Goal: Information Seeking & Learning: Learn about a topic

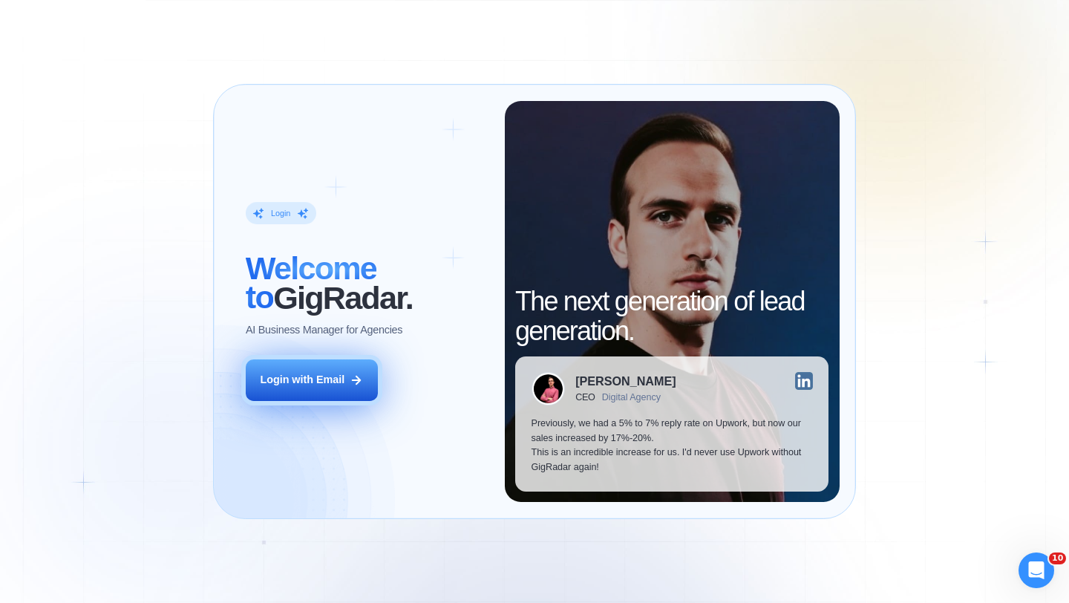
click at [338, 375] on div "Login with Email" at bounding box center [302, 380] width 85 height 15
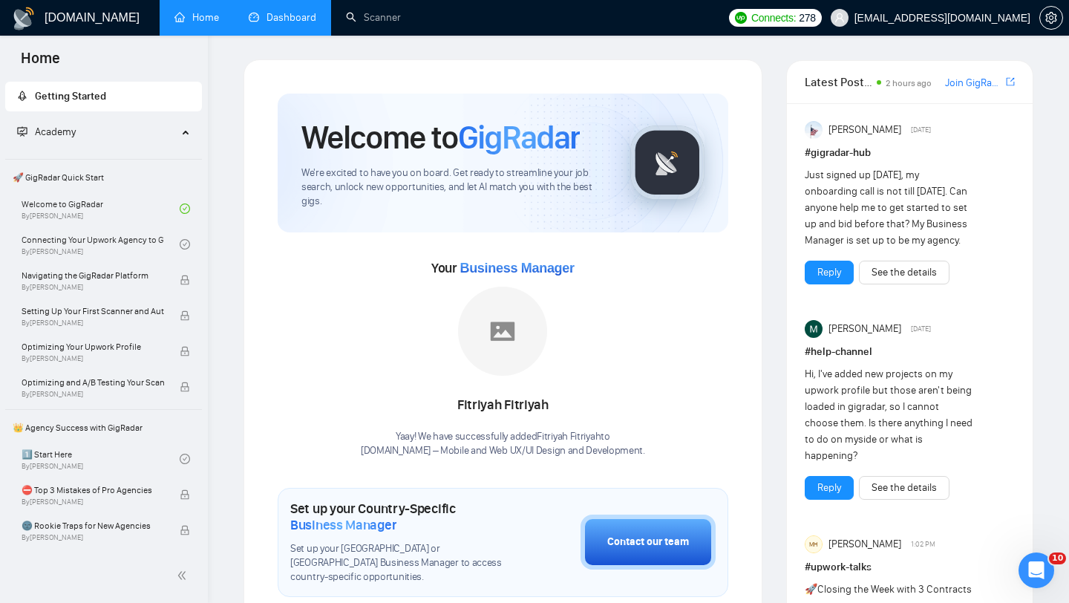
click at [266, 11] on link "Dashboard" at bounding box center [283, 17] width 68 height 13
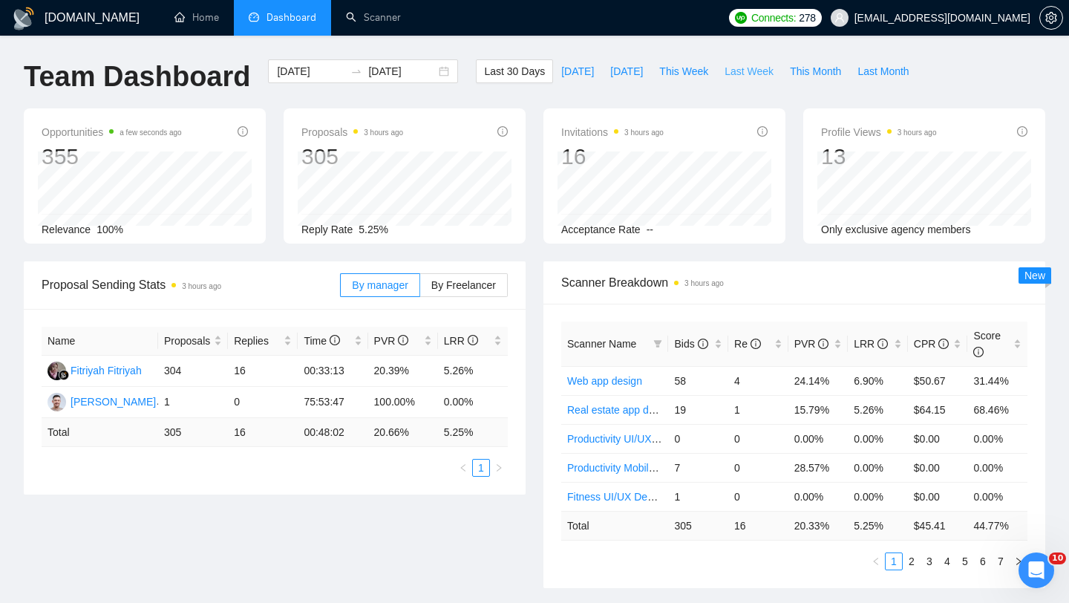
click at [742, 74] on span "Last Week" at bounding box center [748, 71] width 49 height 16
type input "[DATE]"
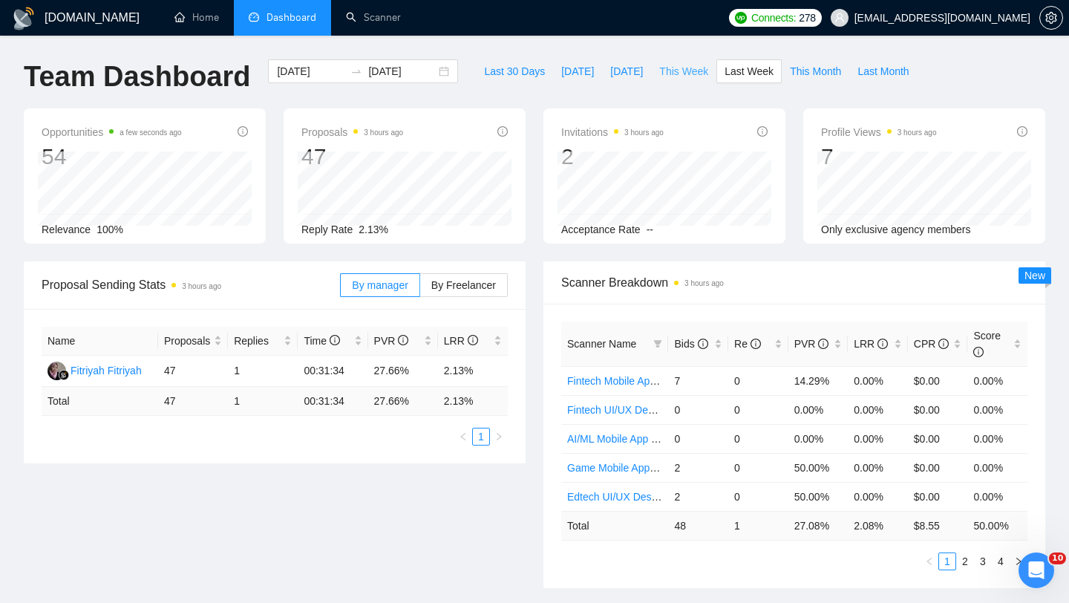
click at [667, 75] on span "This Week" at bounding box center [683, 71] width 49 height 16
type input "[DATE]"
click at [740, 71] on span "Last Week" at bounding box center [748, 71] width 49 height 16
type input "[DATE]"
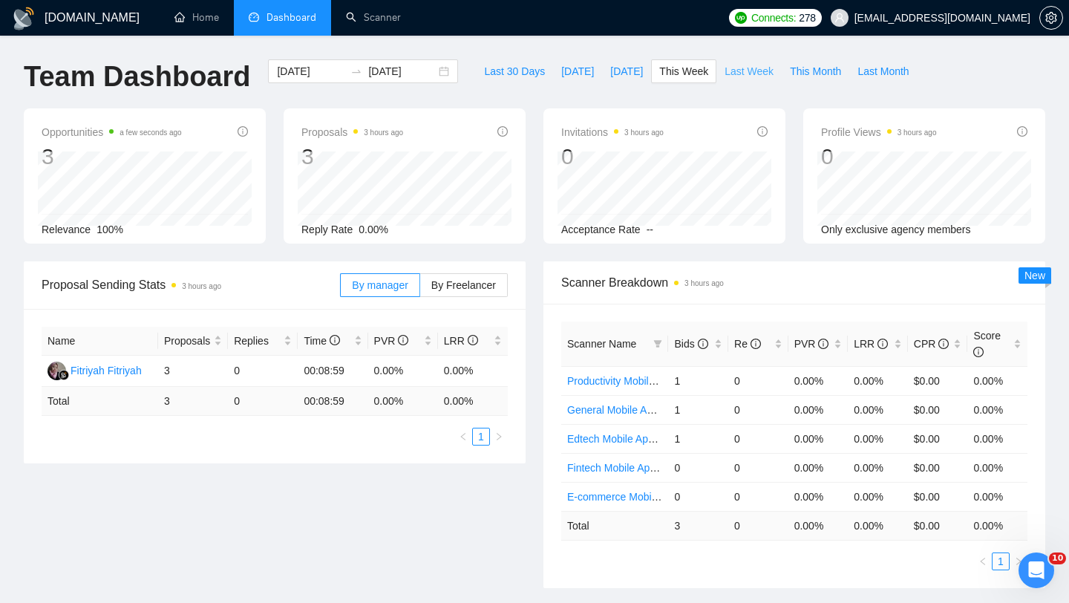
type input "[DATE]"
click at [431, 75] on div "[DATE] [DATE]" at bounding box center [363, 71] width 190 height 24
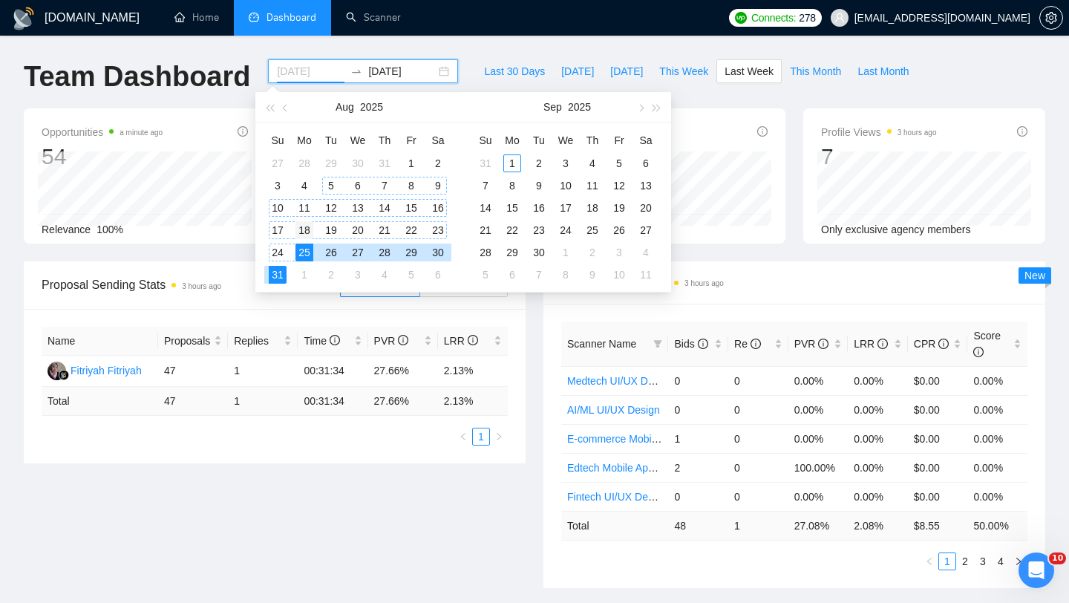
type input "[DATE]"
click at [301, 229] on div "18" at bounding box center [304, 230] width 18 height 18
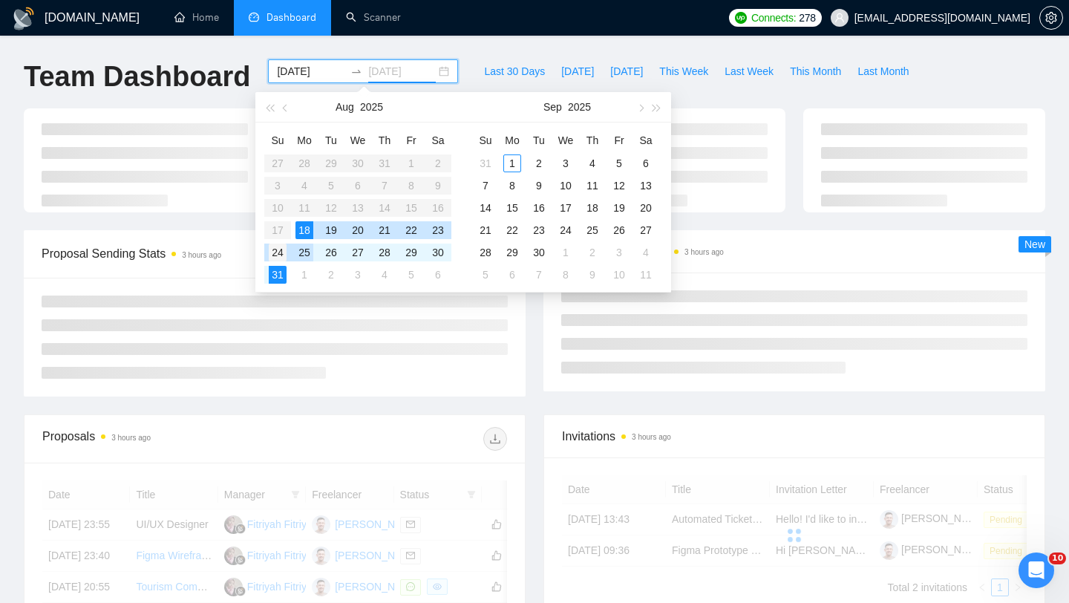
type input "[DATE]"
click at [278, 252] on div "24" at bounding box center [278, 252] width 18 height 18
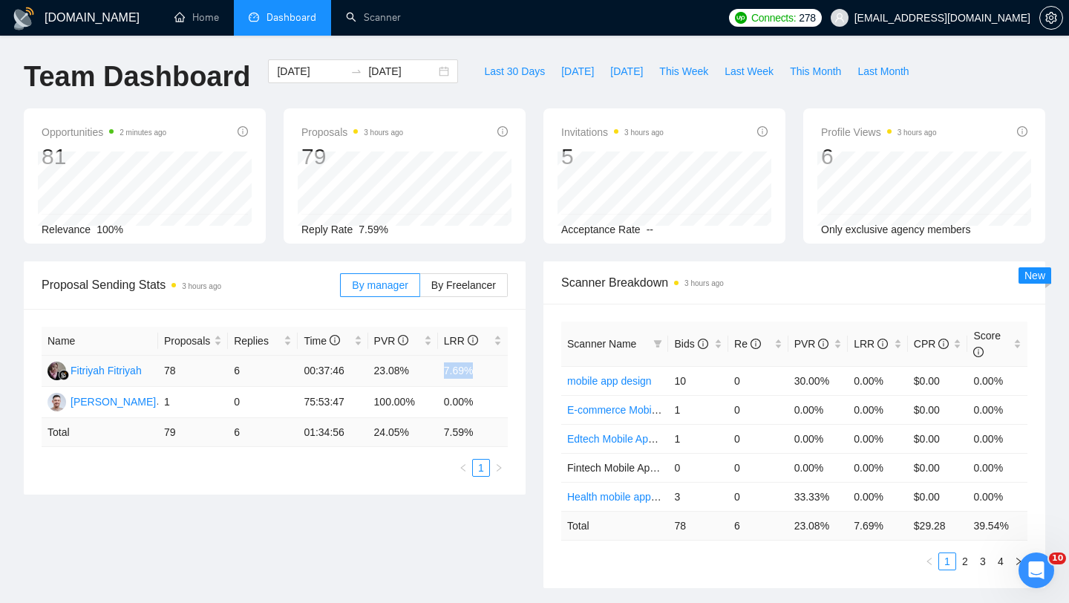
drag, startPoint x: 432, startPoint y: 373, endPoint x: 484, endPoint y: 372, distance: 52.0
click at [484, 373] on tr "Fitriyah Fitriyah 78 6 00:37:46 23.08% 7.69%" at bounding box center [275, 371] width 466 height 31
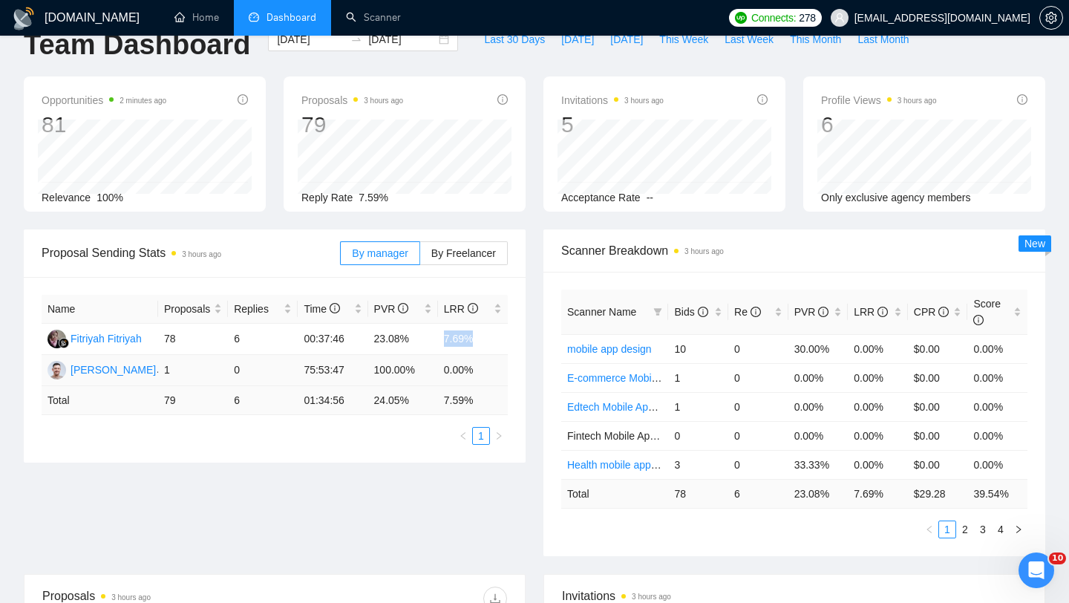
scroll to position [59, 0]
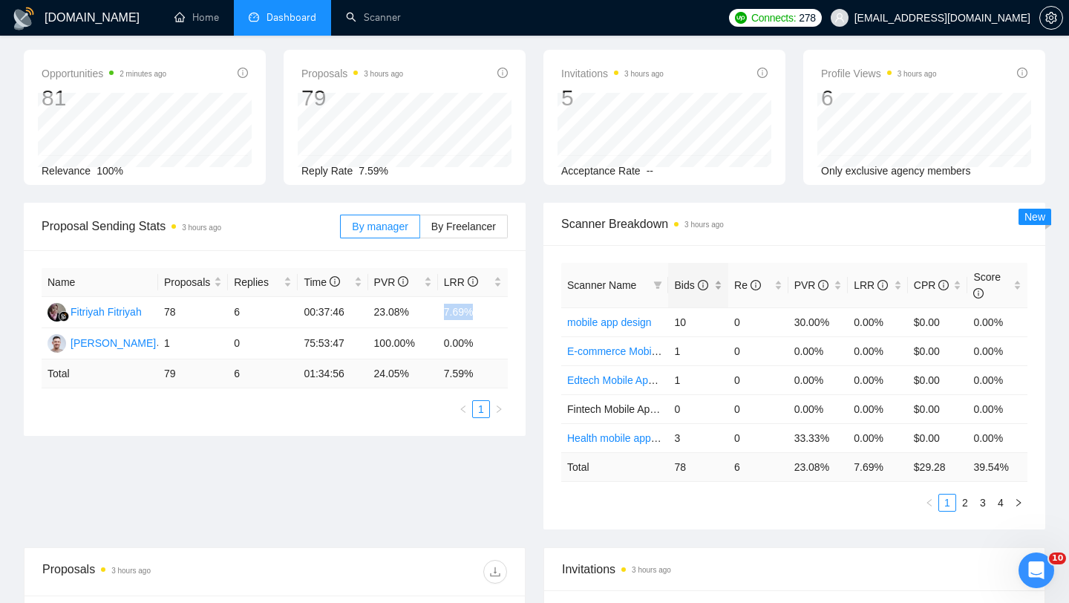
click at [717, 277] on div "Bids" at bounding box center [698, 285] width 48 height 16
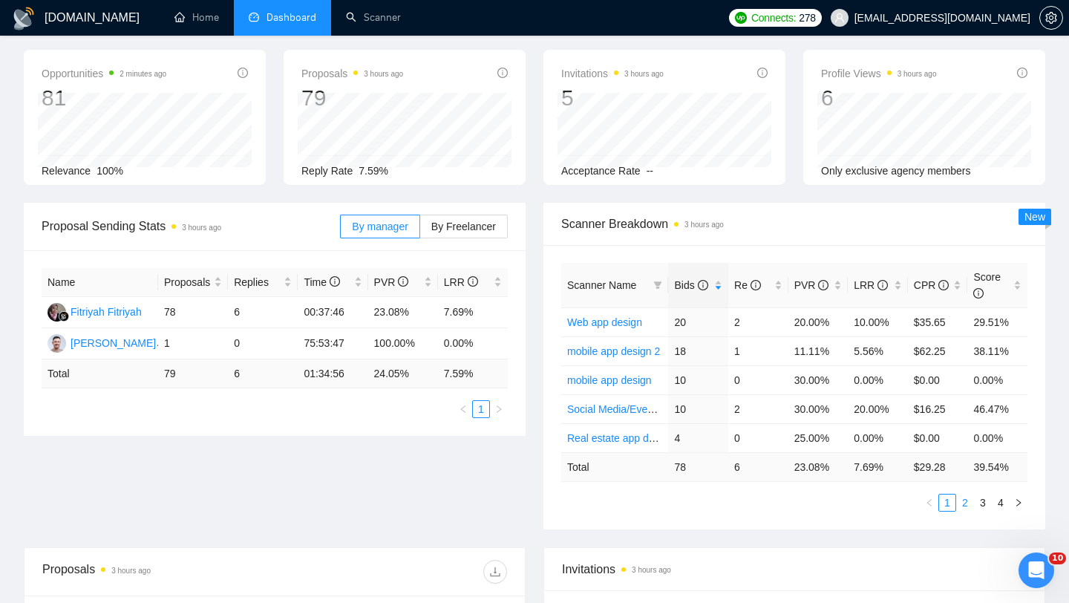
click at [965, 510] on link "2" at bounding box center [965, 502] width 16 height 16
click at [982, 505] on link "3" at bounding box center [983, 502] width 16 height 16
click at [1002, 506] on link "4" at bounding box center [1000, 502] width 16 height 16
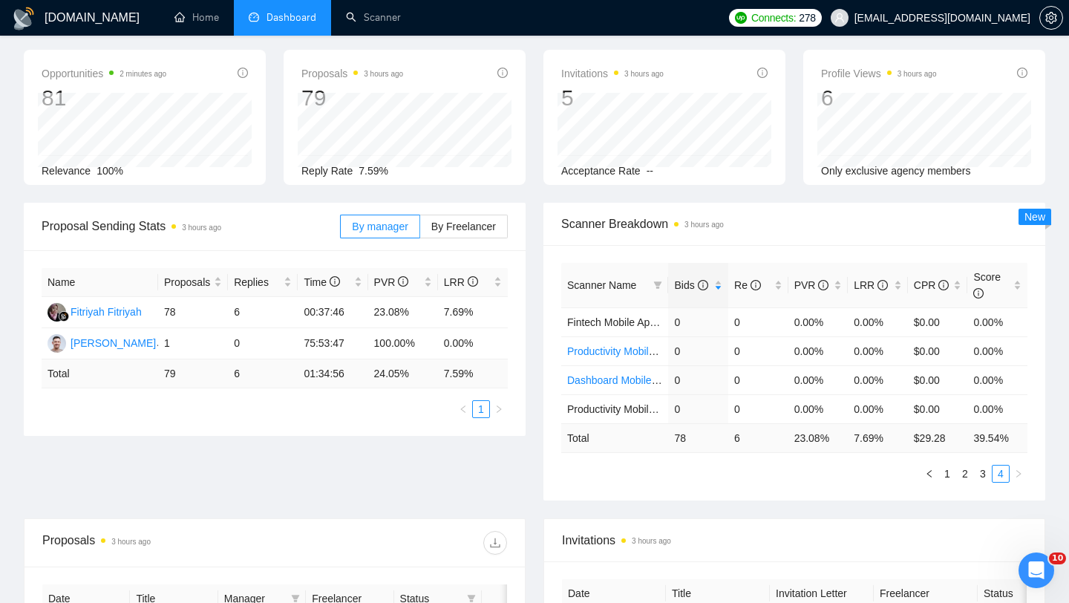
scroll to position [0, 0]
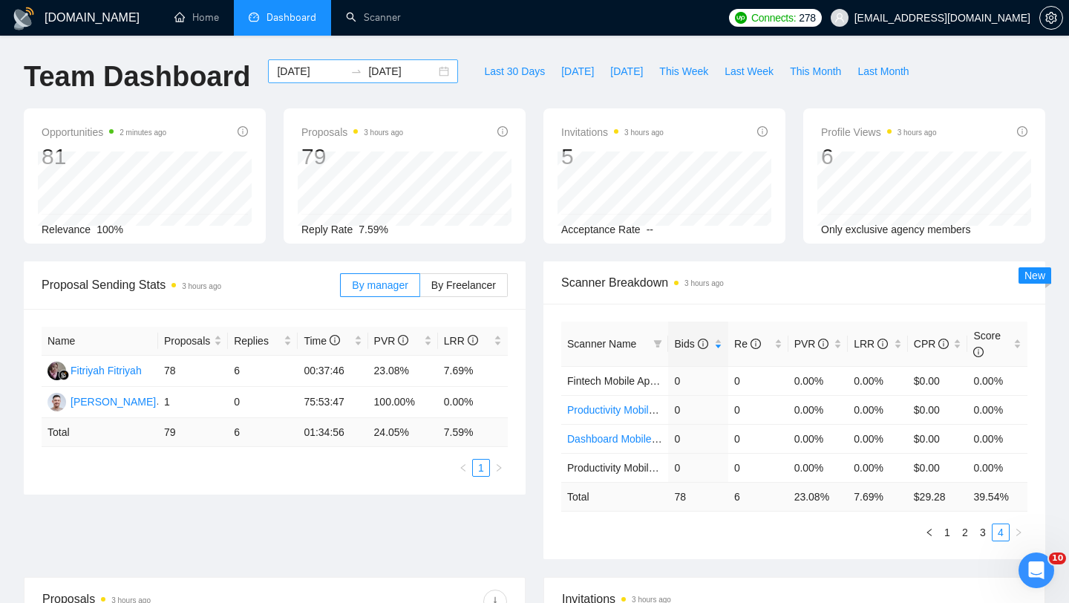
click at [426, 71] on div "[DATE] [DATE]" at bounding box center [363, 71] width 190 height 24
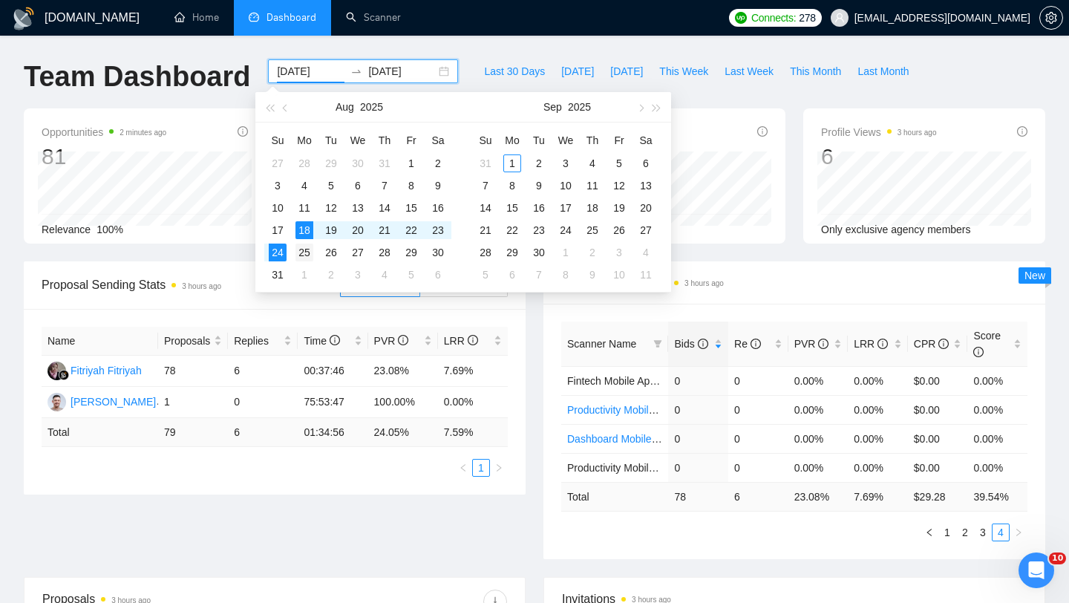
type input "[DATE]"
click at [301, 250] on div "25" at bounding box center [304, 252] width 18 height 18
type input "[DATE]"
click at [279, 270] on div "31" at bounding box center [278, 275] width 18 height 18
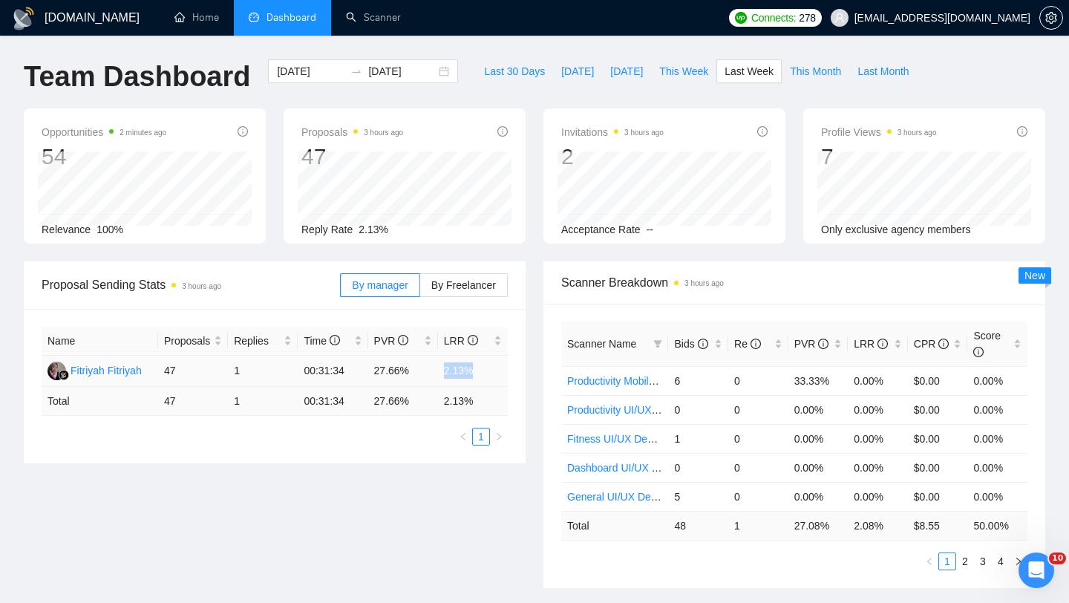
drag, startPoint x: 431, startPoint y: 364, endPoint x: 499, endPoint y: 367, distance: 68.3
click at [499, 367] on tr "Fitriyah Fitriyah 47 1 00:31:34 27.66% 2.13%" at bounding box center [275, 371] width 466 height 31
click at [428, 75] on div "[DATE] [DATE]" at bounding box center [363, 71] width 190 height 24
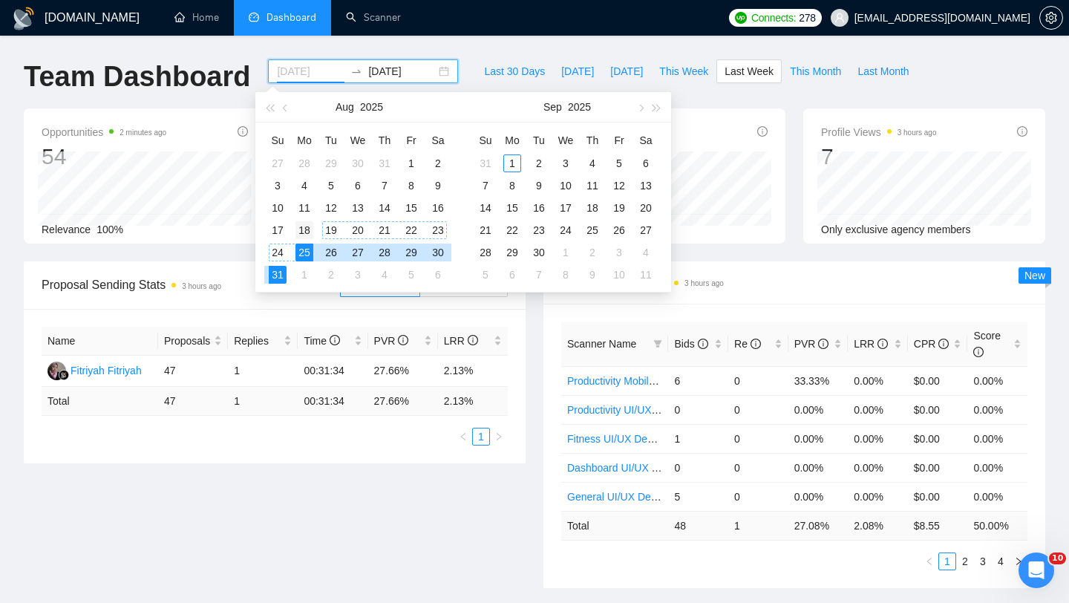
type input "[DATE]"
click at [297, 231] on div "18" at bounding box center [304, 230] width 18 height 18
type input "[DATE]"
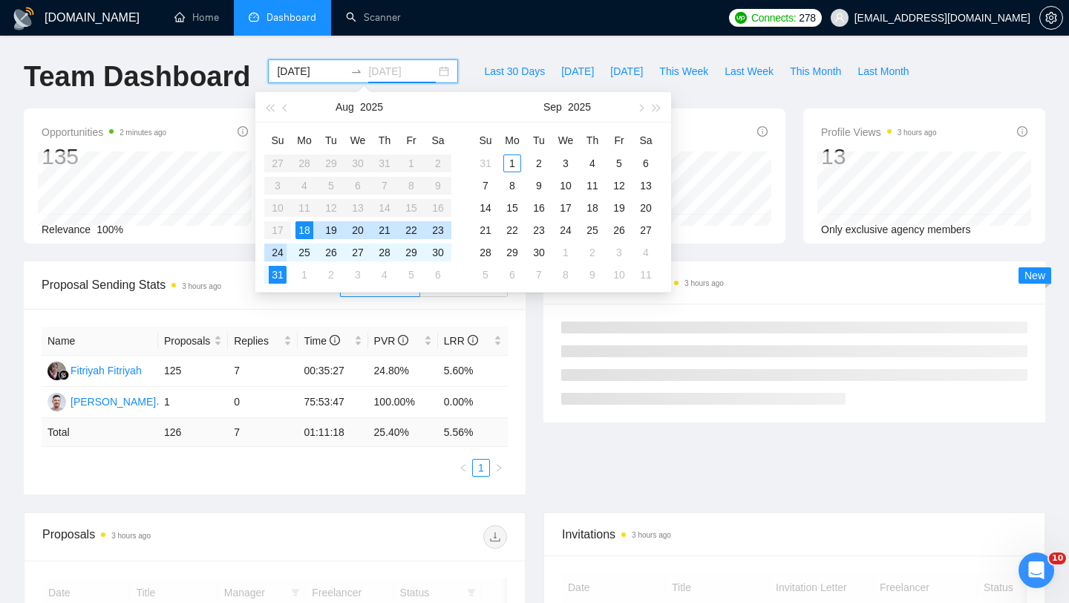
click at [278, 254] on div "24" at bounding box center [278, 252] width 18 height 18
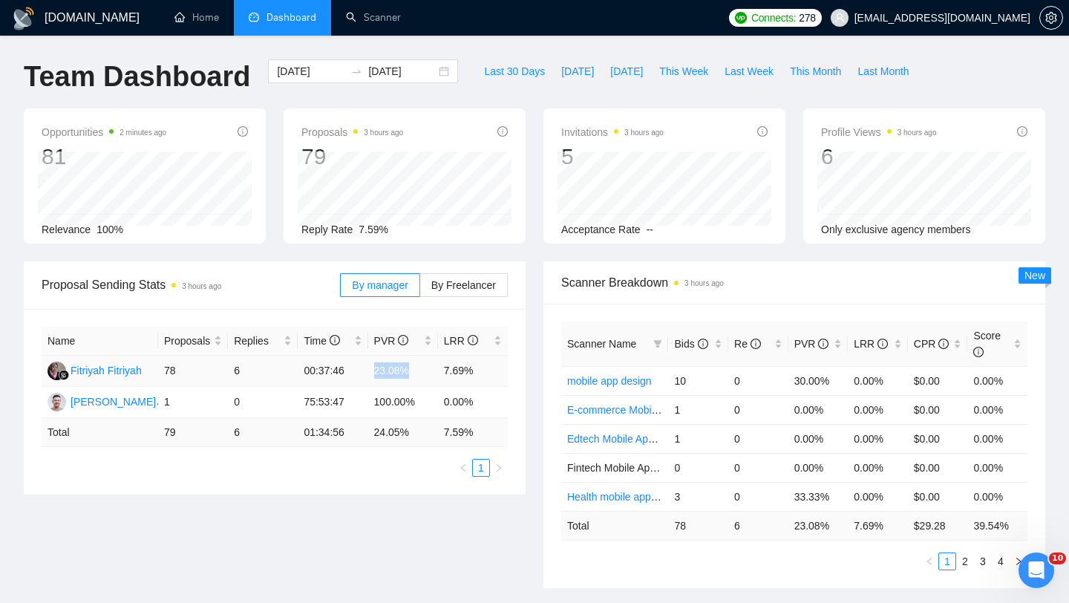
drag, startPoint x: 374, startPoint y: 376, endPoint x: 450, endPoint y: 373, distance: 75.8
click at [450, 373] on tr "Fitriyah Fitriyah 78 6 00:37:46 23.08% 7.69%" at bounding box center [275, 371] width 466 height 31
click at [439, 370] on td "7.69%" at bounding box center [473, 371] width 70 height 31
drag, startPoint x: 439, startPoint y: 370, endPoint x: 506, endPoint y: 370, distance: 67.5
click at [506, 370] on td "7.69%" at bounding box center [473, 371] width 70 height 31
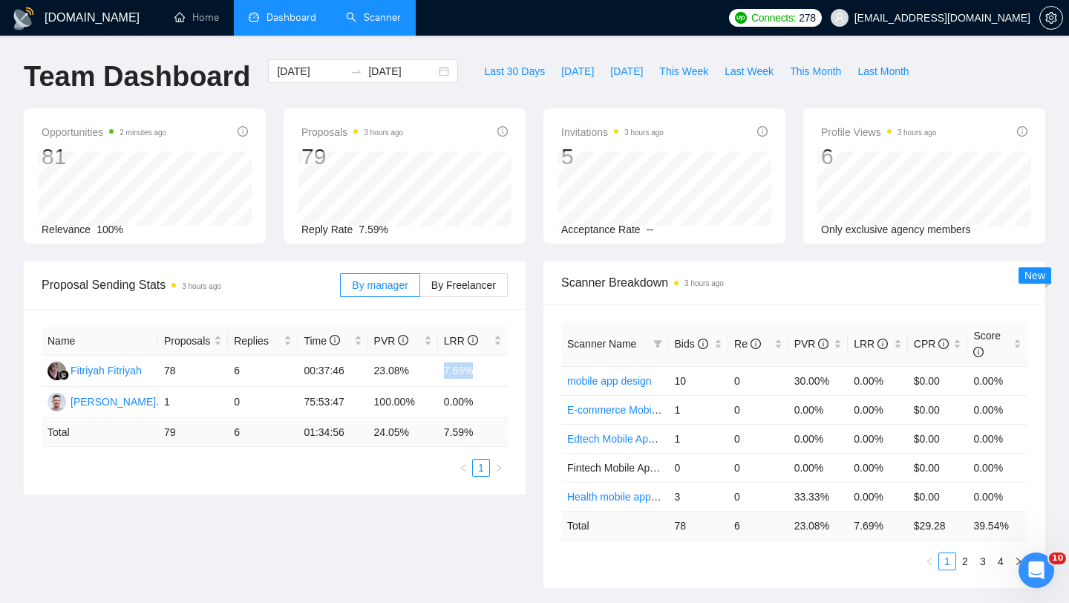
click at [372, 20] on link "Scanner" at bounding box center [373, 17] width 55 height 13
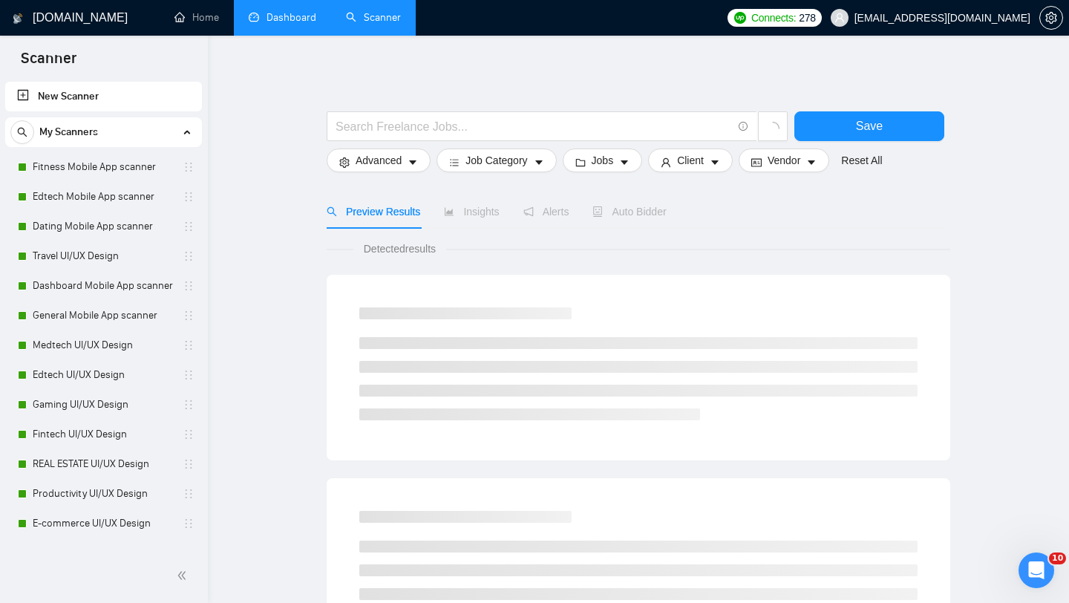
click at [292, 19] on link "Dashboard" at bounding box center [283, 17] width 68 height 13
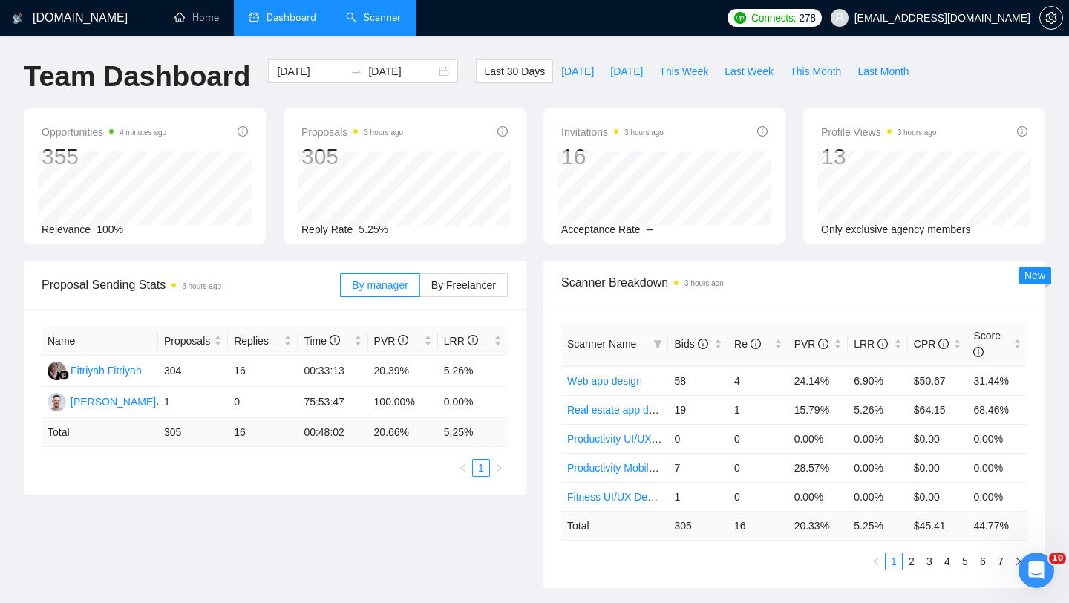
click at [549, 249] on div "Opportunities 4 minutes ago 355 Relevance 100% Proposals 3 hours ago 305 Reply …" at bounding box center [534, 184] width 1039 height 153
